Goal: Communication & Community: Participate in discussion

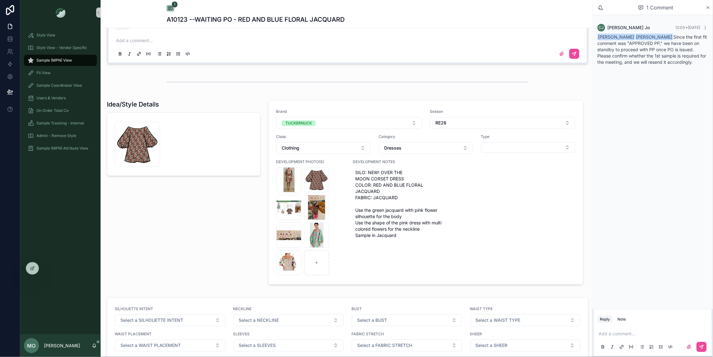
scroll to position [572, 0]
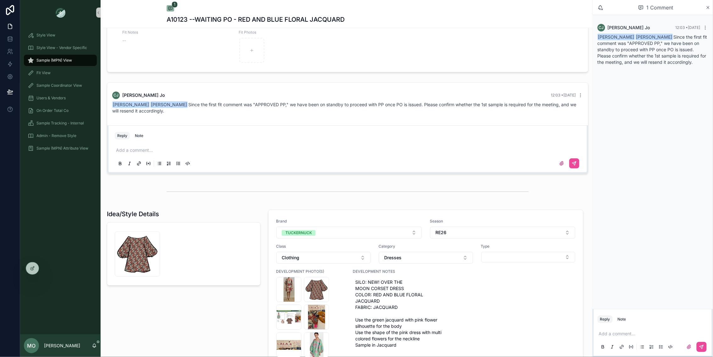
click at [131, 151] on p "scrollable content" at bounding box center [349, 150] width 466 height 6
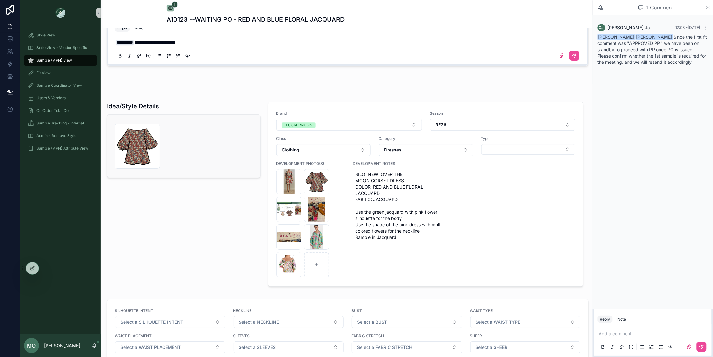
scroll to position [679, 0]
click at [577, 55] on icon "scrollable content" at bounding box center [574, 55] width 5 height 5
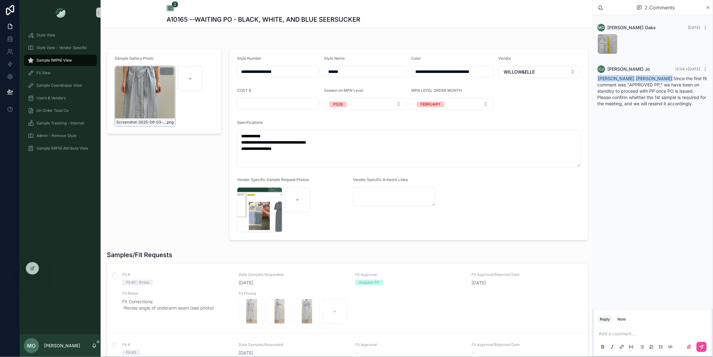
click at [141, 106] on div "Screenshot-2025-06-03-at-9.56.19-AM .png" at bounding box center [145, 96] width 60 height 60
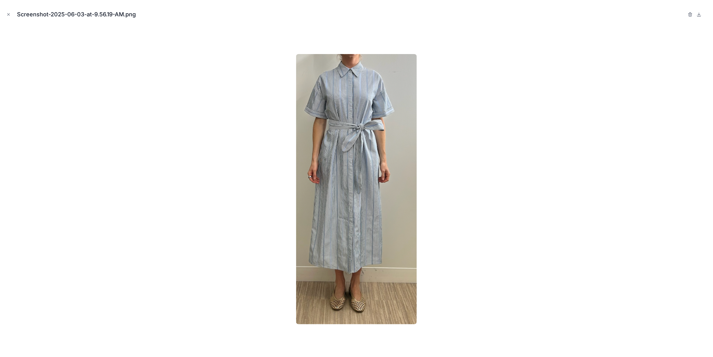
click at [160, 180] on div at bounding box center [356, 189] width 703 height 326
click at [10, 14] on icon "Close modal" at bounding box center [8, 14] width 4 height 4
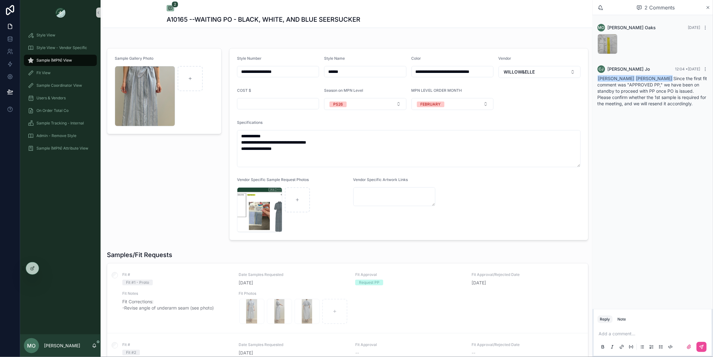
click at [618, 335] on p "scrollable content" at bounding box center [654, 334] width 110 height 6
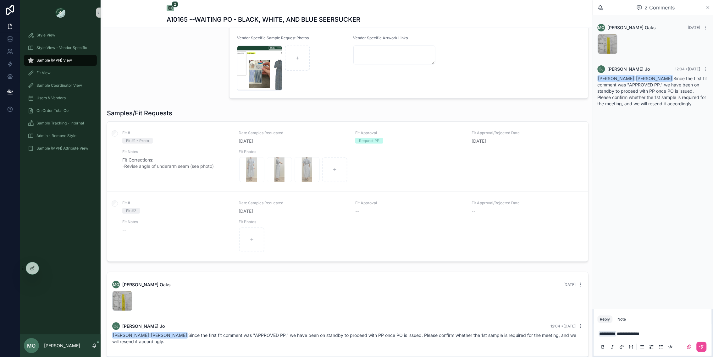
scroll to position [152, 0]
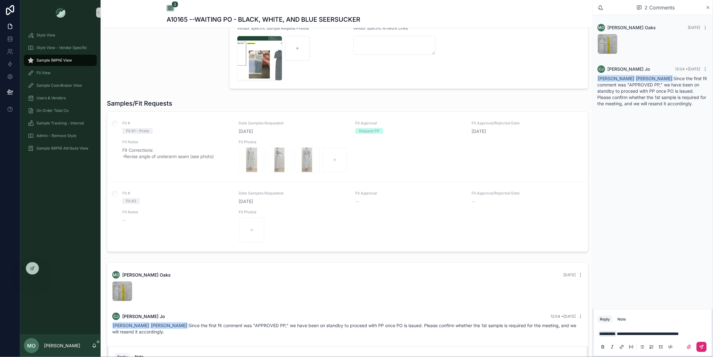
click at [703, 345] on icon "scrollable content" at bounding box center [702, 347] width 5 height 5
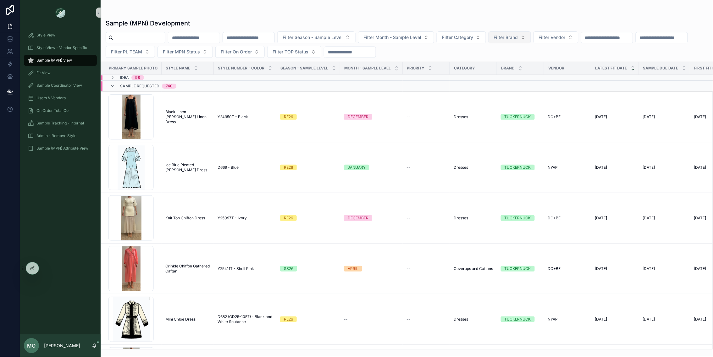
click at [531, 35] on button "Filter Brand" at bounding box center [510, 37] width 42 height 12
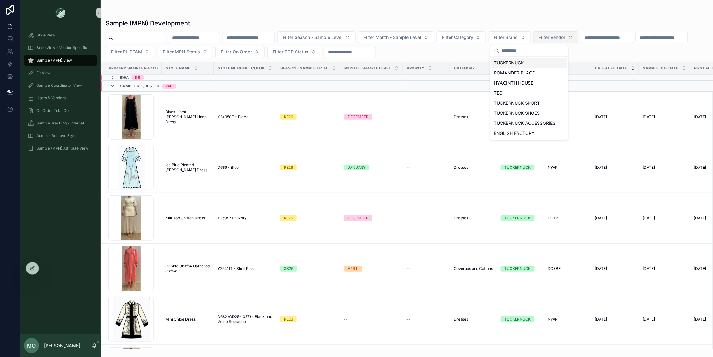
click at [561, 36] on span "Filter Vendor" at bounding box center [552, 37] width 27 height 6
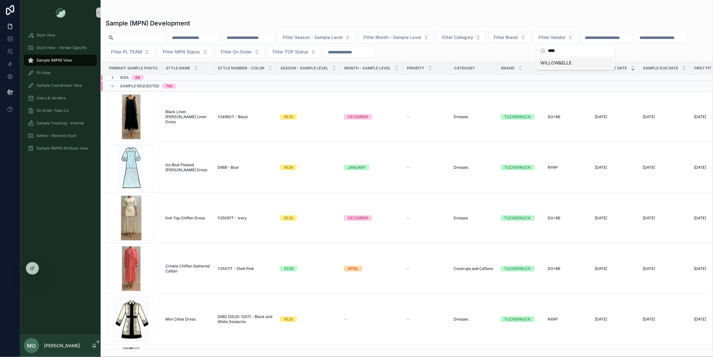
type input "****"
click at [558, 64] on span "WILLOW&ELLE" at bounding box center [556, 63] width 31 height 6
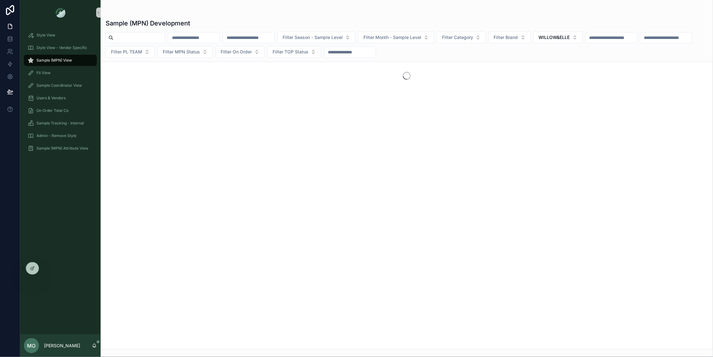
click at [480, 44] on div "Filter Season - Sample Level Filter Month - Sample Level Filter Category Filter…" at bounding box center [407, 44] width 613 height 26
click at [473, 40] on span "Filter Category" at bounding box center [457, 37] width 31 height 6
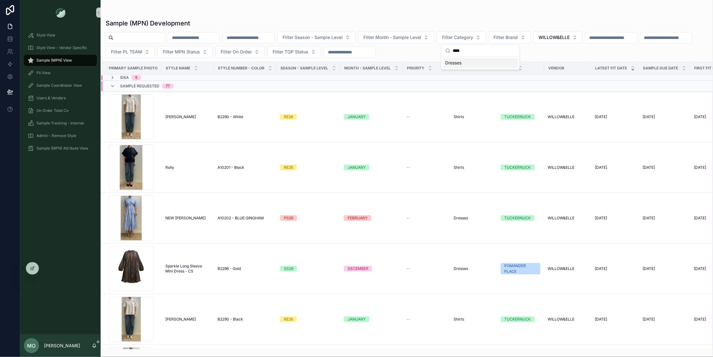
type input "****"
click at [471, 62] on div "Dresses" at bounding box center [480, 63] width 75 height 10
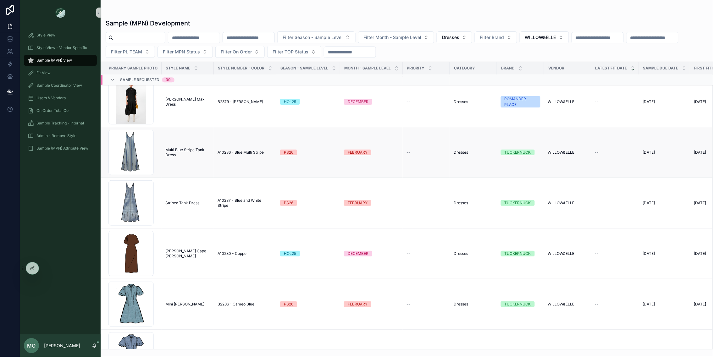
scroll to position [482, 0]
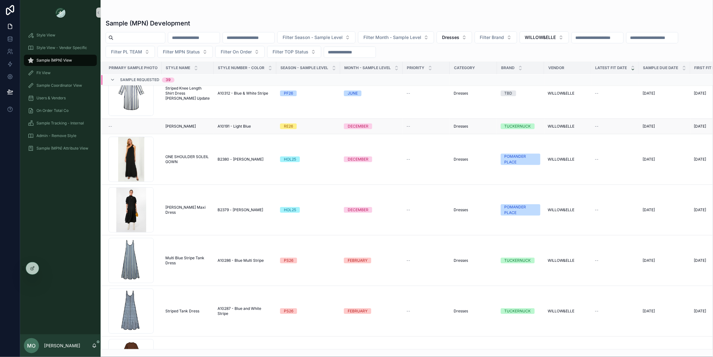
click at [173, 128] on span "[PERSON_NAME]" at bounding box center [180, 126] width 31 height 5
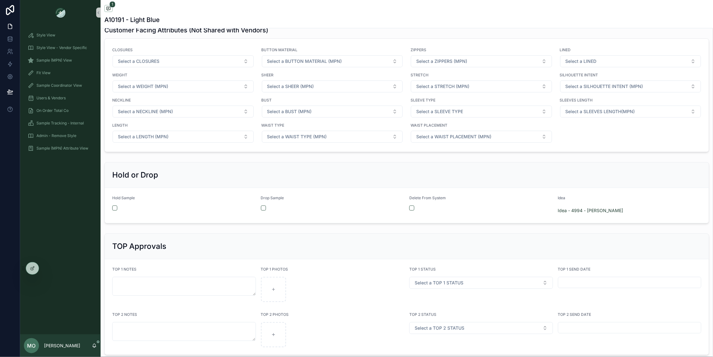
scroll to position [1045, 0]
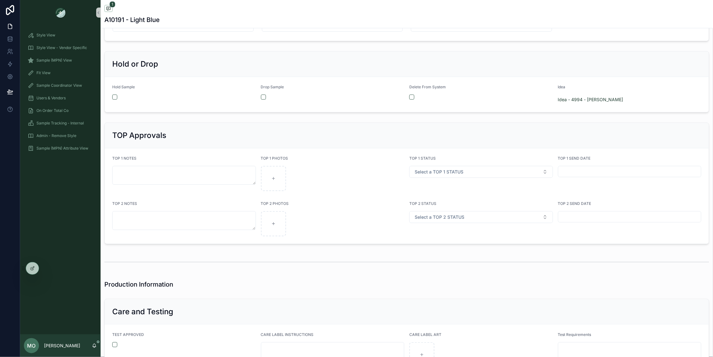
click at [261, 101] on form "Hold Sample Drop Sample Delete From System Idea Idea - 4994 - [PERSON_NAME]" at bounding box center [407, 94] width 605 height 35
click at [263, 100] on button "scrollable content" at bounding box center [263, 97] width 5 height 5
click at [412, 100] on button "scrollable content" at bounding box center [412, 97] width 5 height 5
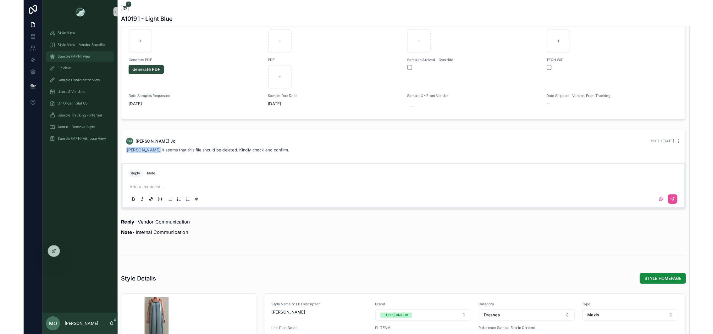
scroll to position [0, 0]
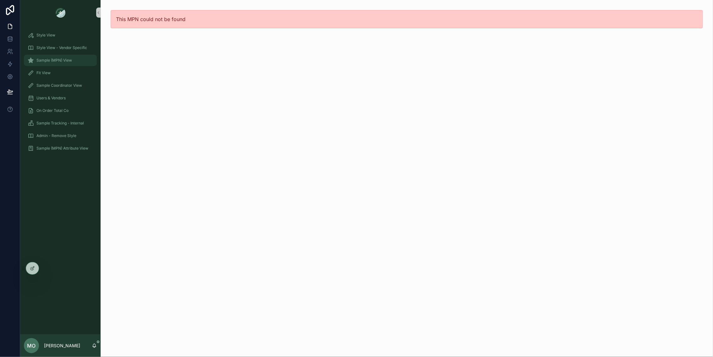
click at [63, 61] on span "Sample (MPN) View" at bounding box center [54, 60] width 36 height 5
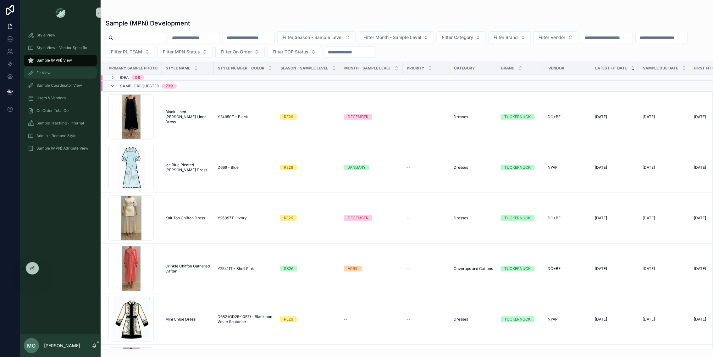
click at [57, 72] on div "Fit View" at bounding box center [60, 73] width 65 height 10
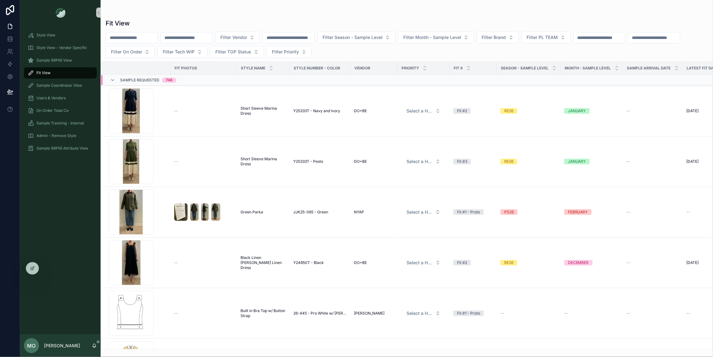
click at [676, 37] on div "Filter Vendor Filter Season - Sample Level Filter Month - Sample Level Filter B…" at bounding box center [407, 44] width 613 height 26
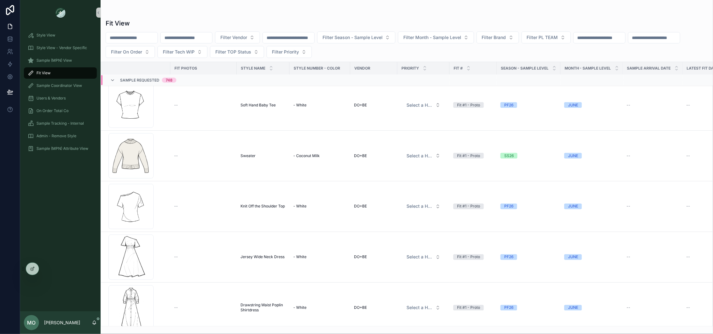
scroll to position [3706, 0]
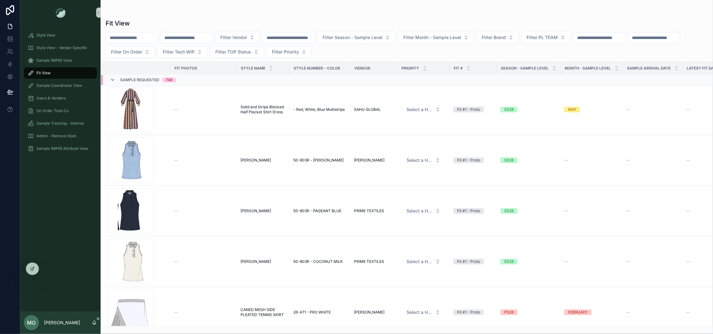
click at [113, 80] on icon "scrollable content" at bounding box center [112, 80] width 5 height 5
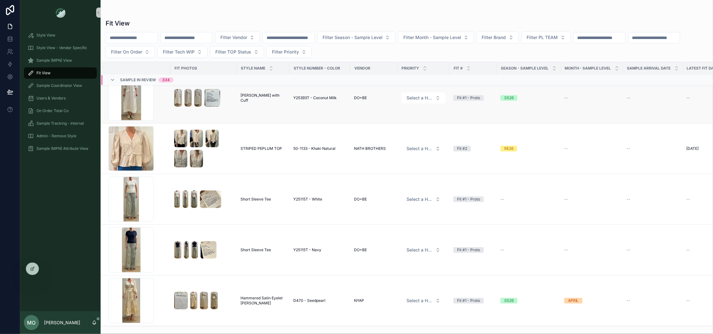
scroll to position [3630, 0]
click at [429, 100] on span "Select a HP FIT LEVEL" at bounding box center [420, 98] width 26 height 6
click at [657, 56] on div "Filter Vendor Filter Season - Sample Level Filter Month - Sample Level Filter B…" at bounding box center [407, 44] width 613 height 26
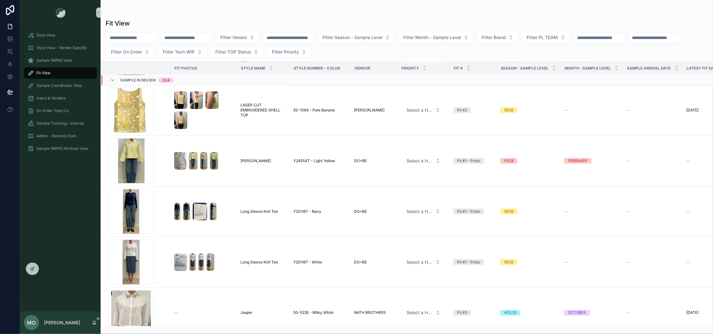
scroll to position [3103, 0]
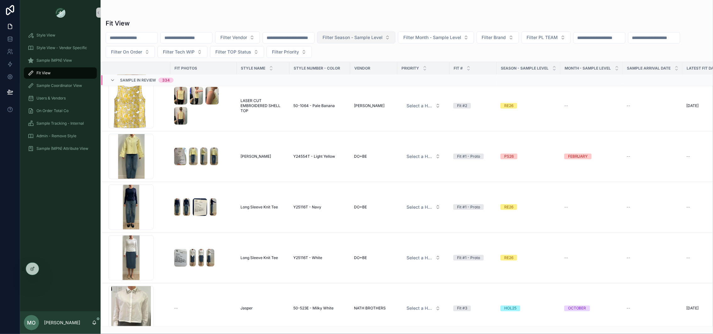
click at [383, 39] on span "Filter Season - Sample Level" at bounding box center [353, 37] width 60 height 6
type input "**"
click at [368, 66] on div "SS26" at bounding box center [375, 63] width 75 height 10
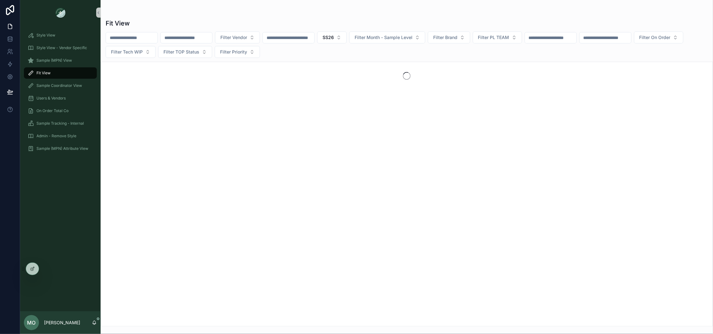
click at [695, 51] on div "Filter Vendor SS26 Filter Month - Sample Level Filter Brand Filter PL TEAM Filt…" at bounding box center [407, 44] width 613 height 26
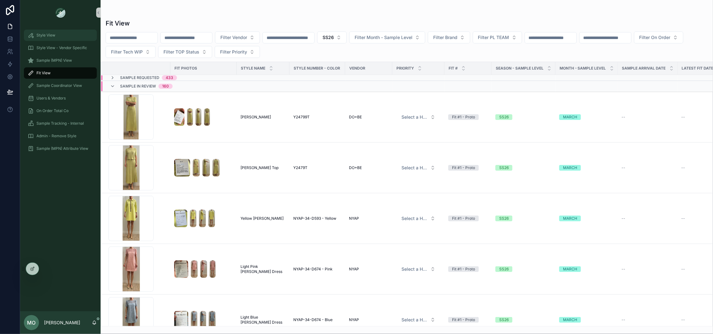
click at [47, 35] on span "Style View" at bounding box center [45, 35] width 19 height 5
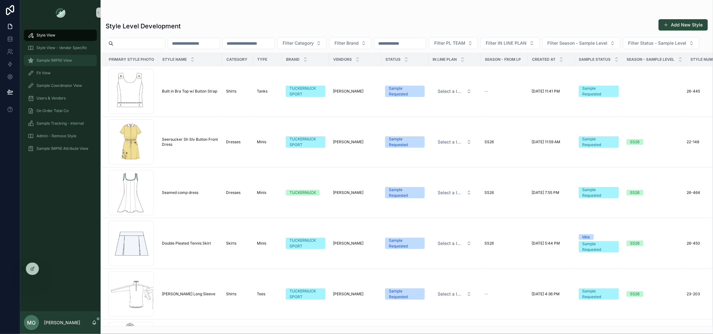
click at [68, 58] on span "Sample (MPN) View" at bounding box center [54, 60] width 36 height 5
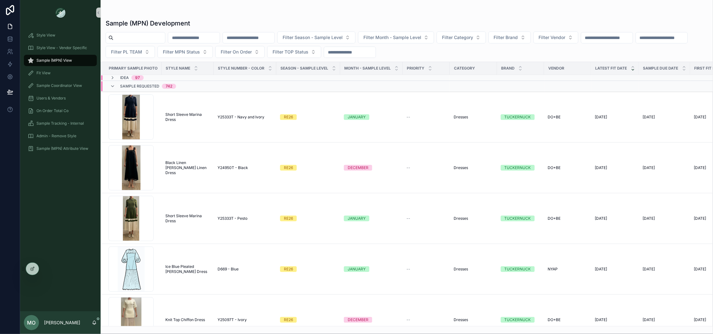
click at [120, 77] on div "Idea 97" at bounding box center [127, 77] width 34 height 5
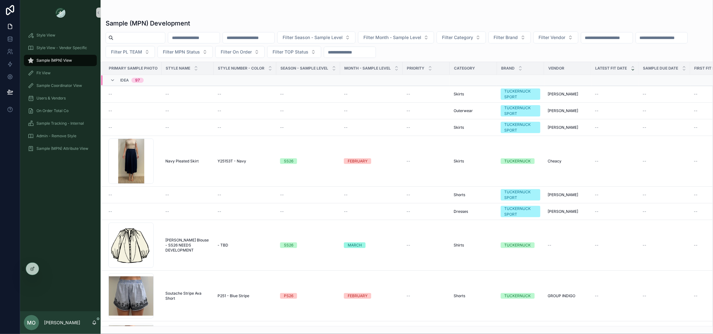
click at [64, 60] on span "Sample (MPN) View" at bounding box center [54, 60] width 36 height 5
click at [54, 38] on div "Style View" at bounding box center [60, 35] width 65 height 10
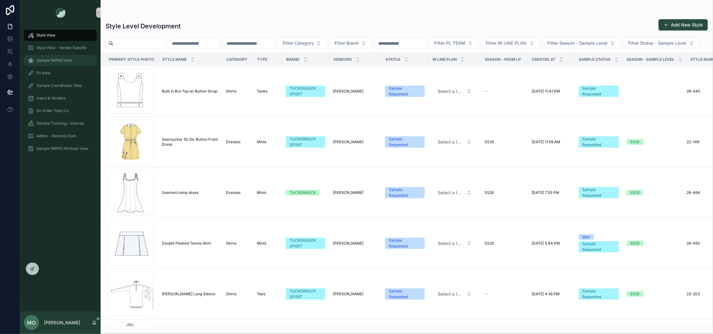
click at [46, 63] on div "Sample (MPN) View" at bounding box center [60, 60] width 65 height 10
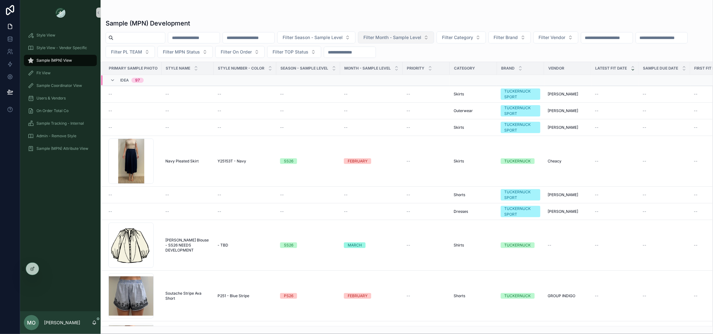
click at [413, 40] on span "Filter Month - Sample Level" at bounding box center [393, 37] width 58 height 6
click at [352, 34] on button "Filter Season - Sample Level" at bounding box center [316, 37] width 78 height 12
click at [318, 122] on div "PF26" at bounding box center [335, 124] width 75 height 10
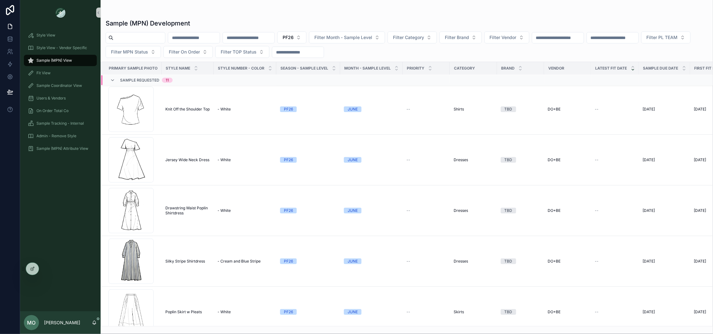
scroll to position [244, 0]
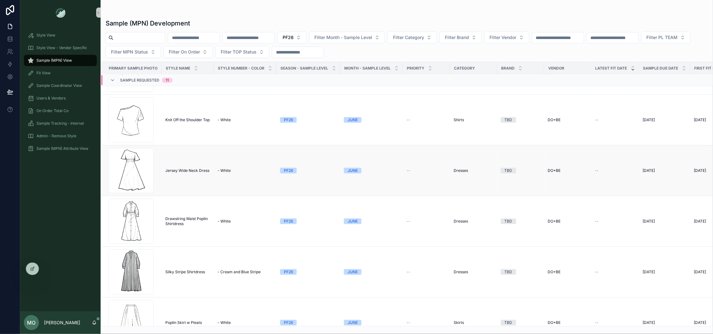
click at [189, 170] on span "Jersey Wide Neck Dress" at bounding box center [187, 170] width 44 height 5
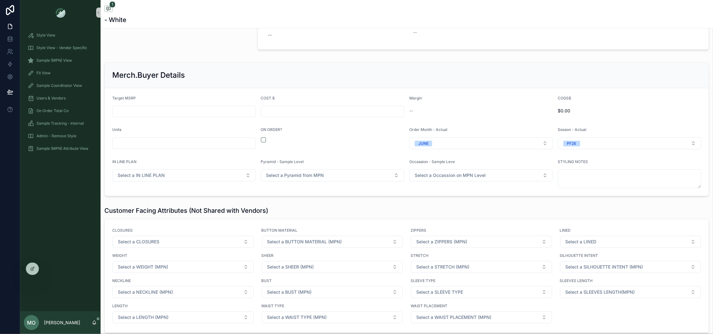
scroll to position [789, 0]
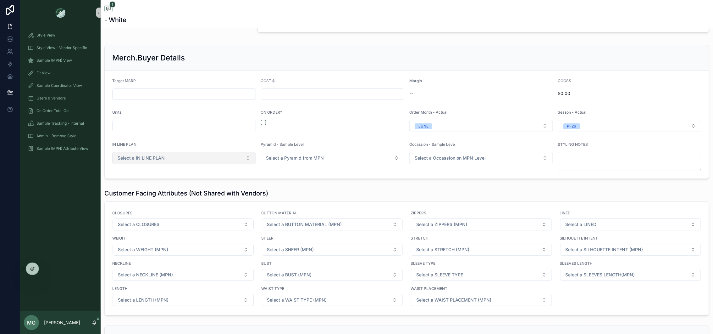
click at [156, 159] on span "Select a IN LINE PLAN" at bounding box center [141, 158] width 47 height 6
click at [130, 187] on span "YES" at bounding box center [124, 186] width 15 height 6
click at [308, 161] on span "Select a Pyramid from MPN" at bounding box center [295, 158] width 58 height 6
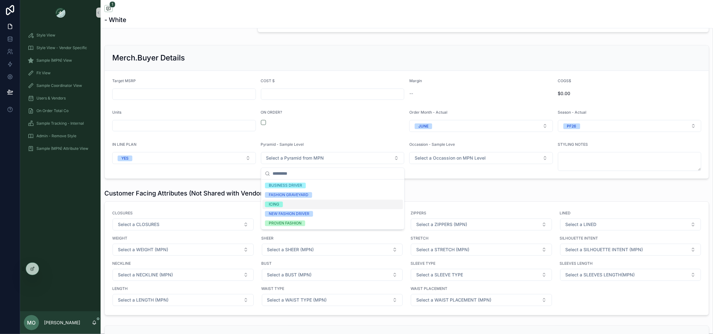
click at [281, 204] on span "ICING" at bounding box center [274, 205] width 18 height 6
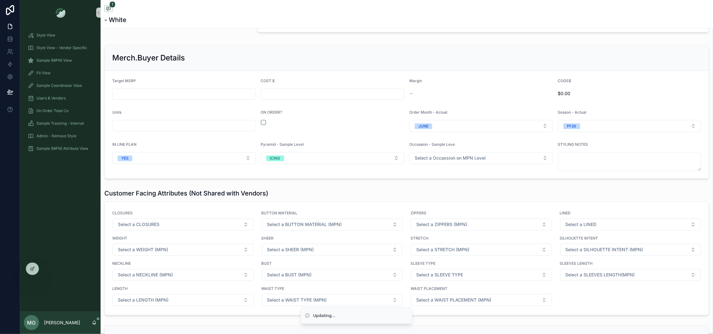
drag, startPoint x: 448, startPoint y: 149, endPoint x: 442, endPoint y: 172, distance: 23.6
click at [448, 149] on div "Occassion - Sample Leve" at bounding box center [482, 146] width 144 height 8
click at [442, 160] on span "Select a Occassion on MPN Level" at bounding box center [450, 158] width 71 height 6
click at [425, 207] on div "COCKTAIL" at bounding box center [481, 204] width 141 height 9
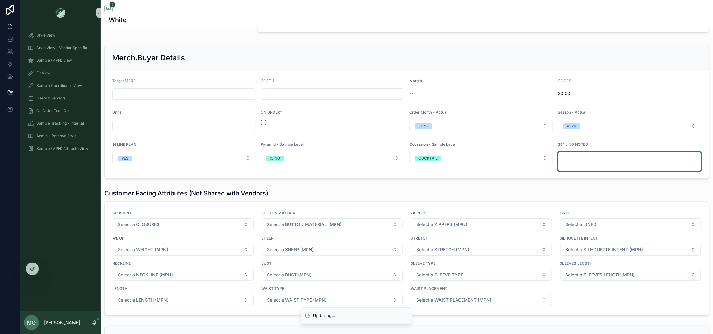
click at [605, 161] on textarea "scrollable content" at bounding box center [630, 161] width 144 height 19
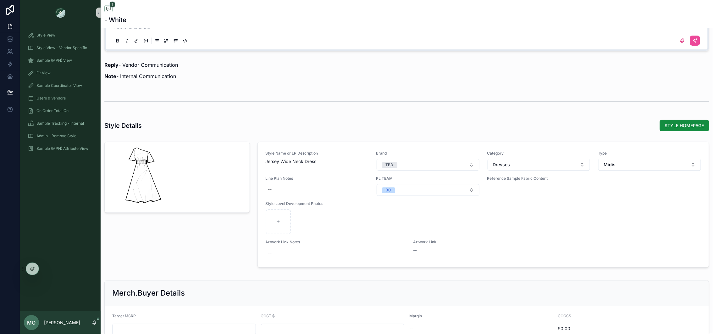
scroll to position [551, 0]
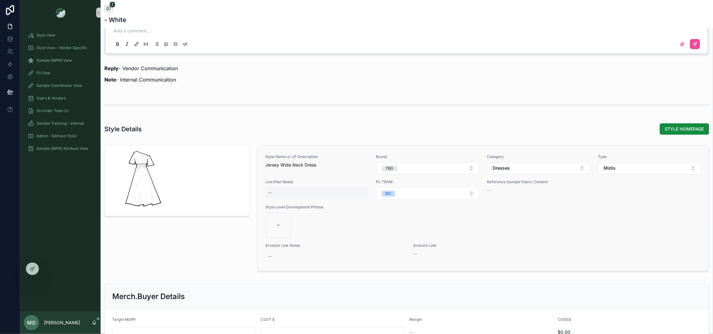
click at [274, 196] on div "--" at bounding box center [316, 192] width 103 height 11
click at [214, 242] on div "scrollable content" at bounding box center [177, 208] width 153 height 133
click at [270, 188] on div "--" at bounding box center [316, 192] width 103 height 11
click at [271, 189] on div "--" at bounding box center [316, 192] width 103 height 11
click at [281, 204] on textarea "scrollable content" at bounding box center [299, 206] width 60 height 19
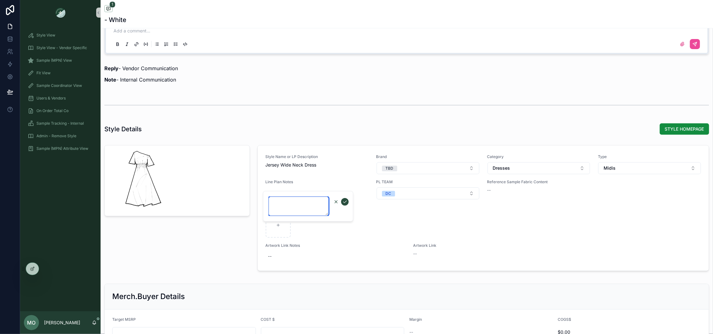
paste textarea "**********"
type textarea "**********"
click at [346, 202] on icon "scrollable content" at bounding box center [345, 201] width 5 height 5
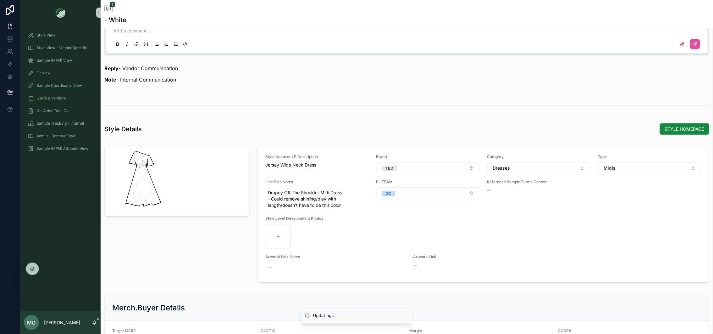
click at [156, 261] on div "scrollable content" at bounding box center [177, 214] width 153 height 145
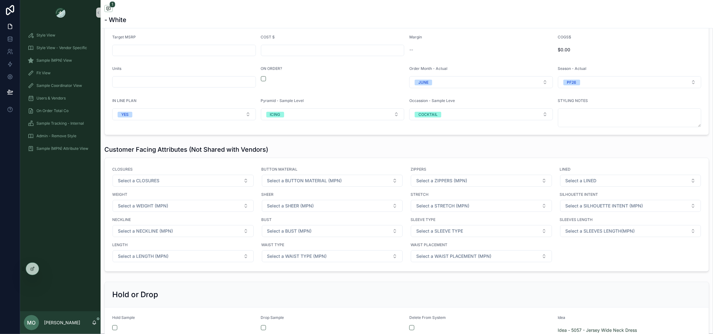
scroll to position [900, 0]
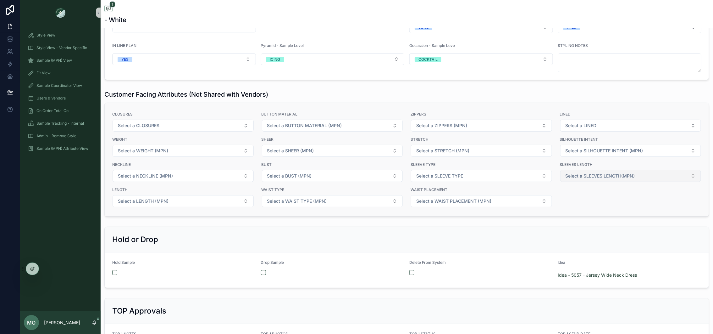
click at [580, 177] on span "Select a SLEEVES LENGTH(MPN)" at bounding box center [601, 176] width 70 height 6
click at [587, 177] on span "Select a SLEEVES LENGTH(MPN)" at bounding box center [601, 176] width 70 height 6
click at [586, 214] on div "SLEEVELESS" at bounding box center [580, 213] width 23 height 6
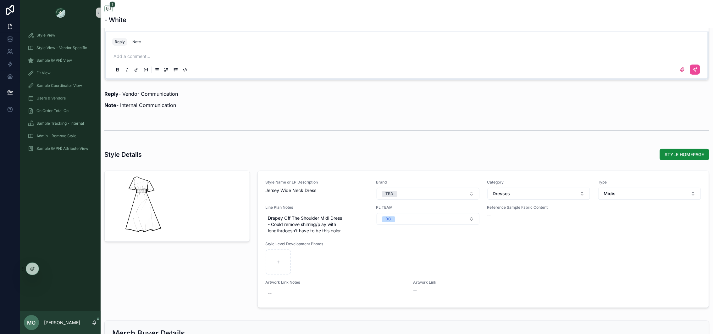
scroll to position [529, 0]
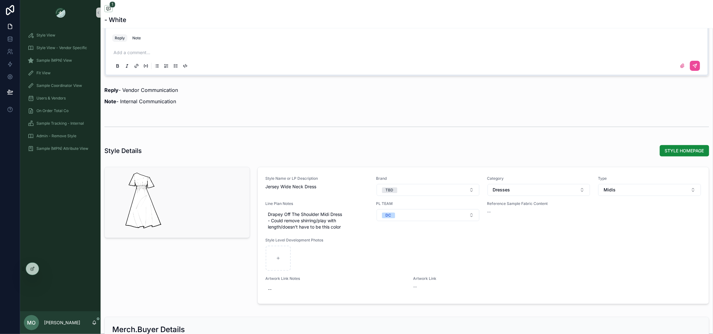
click at [137, 218] on div "scrollable content" at bounding box center [142, 201] width 60 height 60
click at [140, 219] on div "scrollable content" at bounding box center [142, 201] width 60 height 60
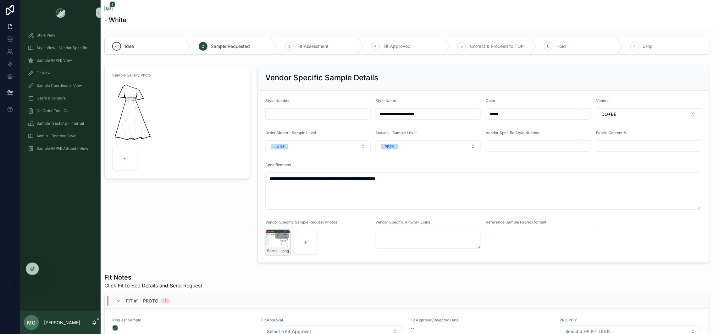
scroll to position [2, 0]
click at [274, 245] on div "Screenshot-2025-08-27-at-3.55.09-PM .png" at bounding box center [277, 241] width 25 height 25
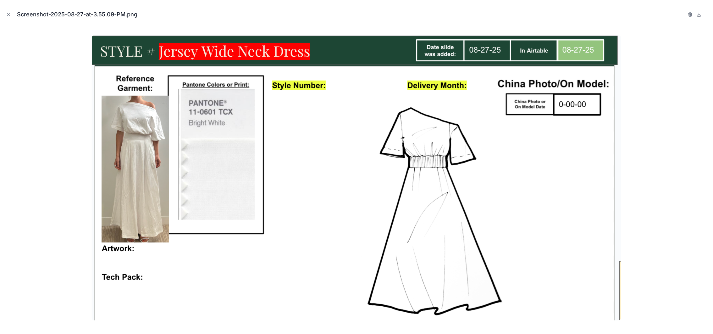
click at [55, 235] on div at bounding box center [356, 177] width 703 height 302
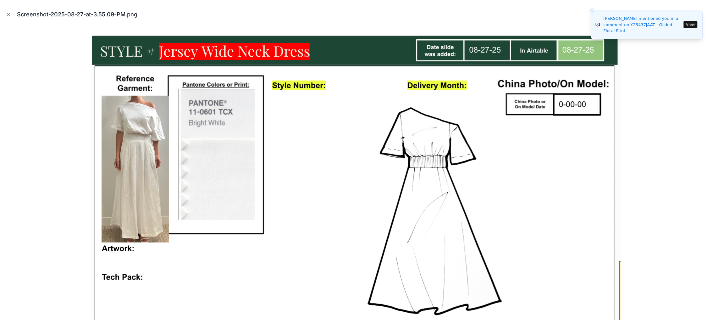
click at [672, 199] on div at bounding box center [356, 177] width 703 height 302
click at [9, 16] on icon "Close modal" at bounding box center [8, 14] width 4 height 4
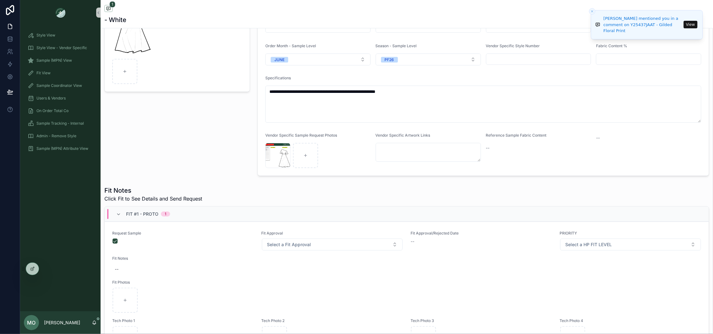
scroll to position [74, 0]
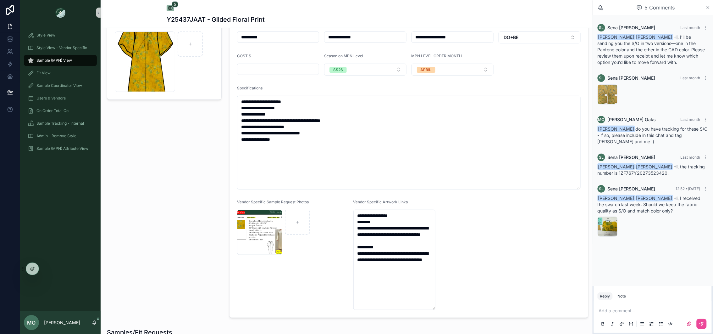
scroll to position [29, 0]
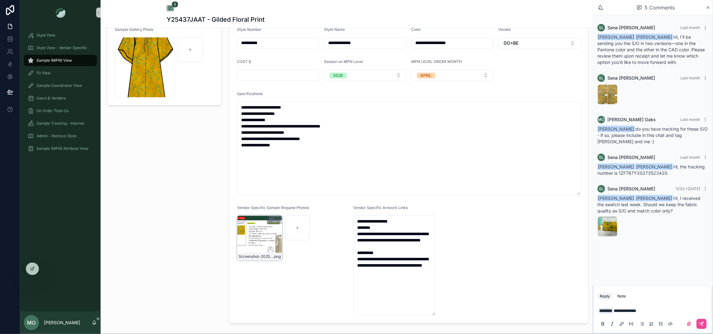
click at [253, 236] on div "Screenshot-2025-07-10-at-3.39.05-PM .png" at bounding box center [259, 237] width 45 height 45
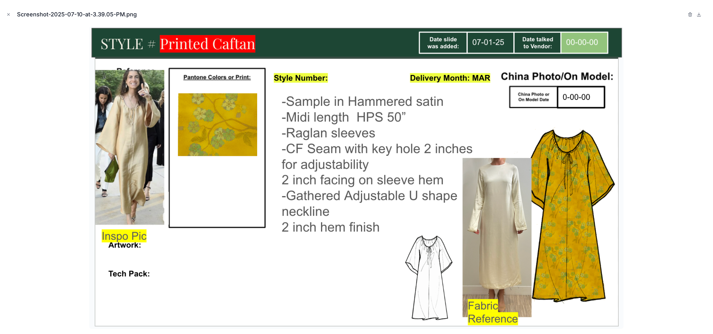
click at [73, 293] on div at bounding box center [356, 177] width 703 height 302
click at [8, 13] on icon "Close modal" at bounding box center [8, 14] width 4 height 4
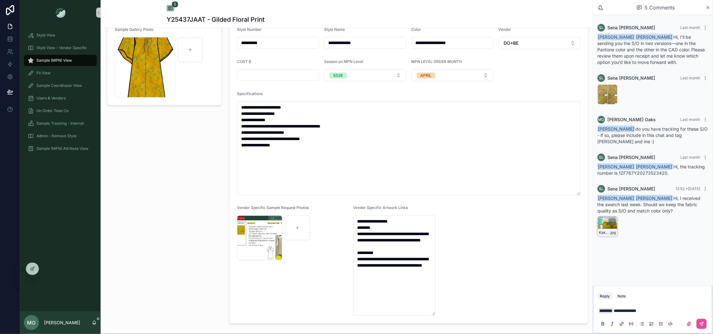
click at [603, 219] on div "KakaoTalk_20250902_091747761 .jpg" at bounding box center [608, 226] width 20 height 20
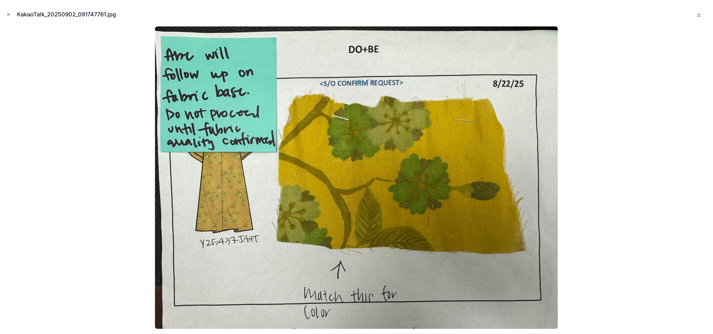
click at [9, 13] on icon "Close modal" at bounding box center [8, 14] width 4 height 4
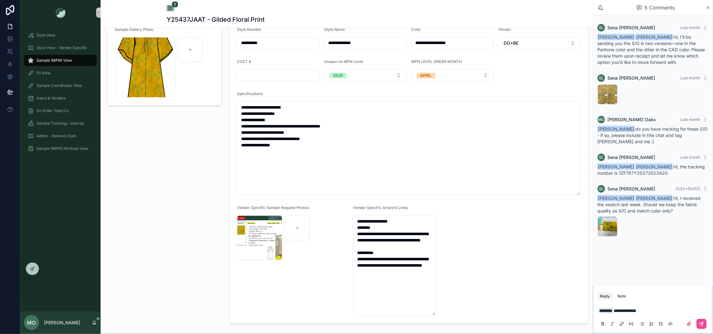
click at [663, 312] on p "**********" at bounding box center [654, 310] width 110 height 6
click at [249, 250] on div "Screenshot-2025-07-10-at-3.39.05-PM .png" at bounding box center [259, 237] width 45 height 45
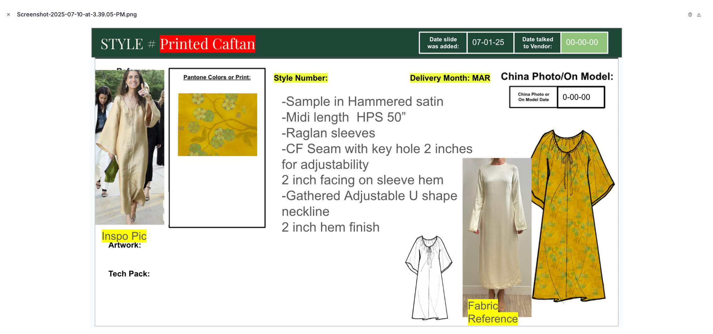
click at [8, 14] on icon "Close modal" at bounding box center [9, 15] width 2 height 2
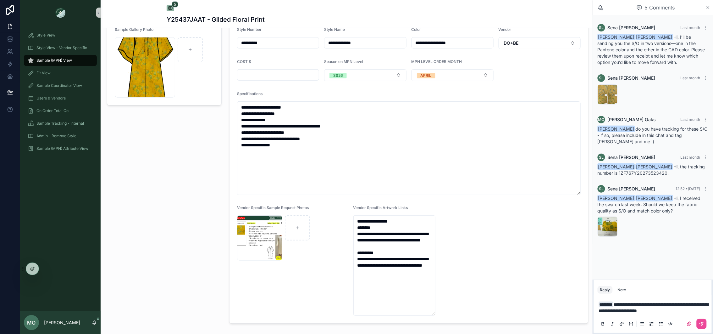
click at [690, 312] on p "**********" at bounding box center [654, 307] width 110 height 13
click at [704, 322] on icon "scrollable content" at bounding box center [702, 324] width 4 height 4
